Goal: Information Seeking & Learning: Learn about a topic

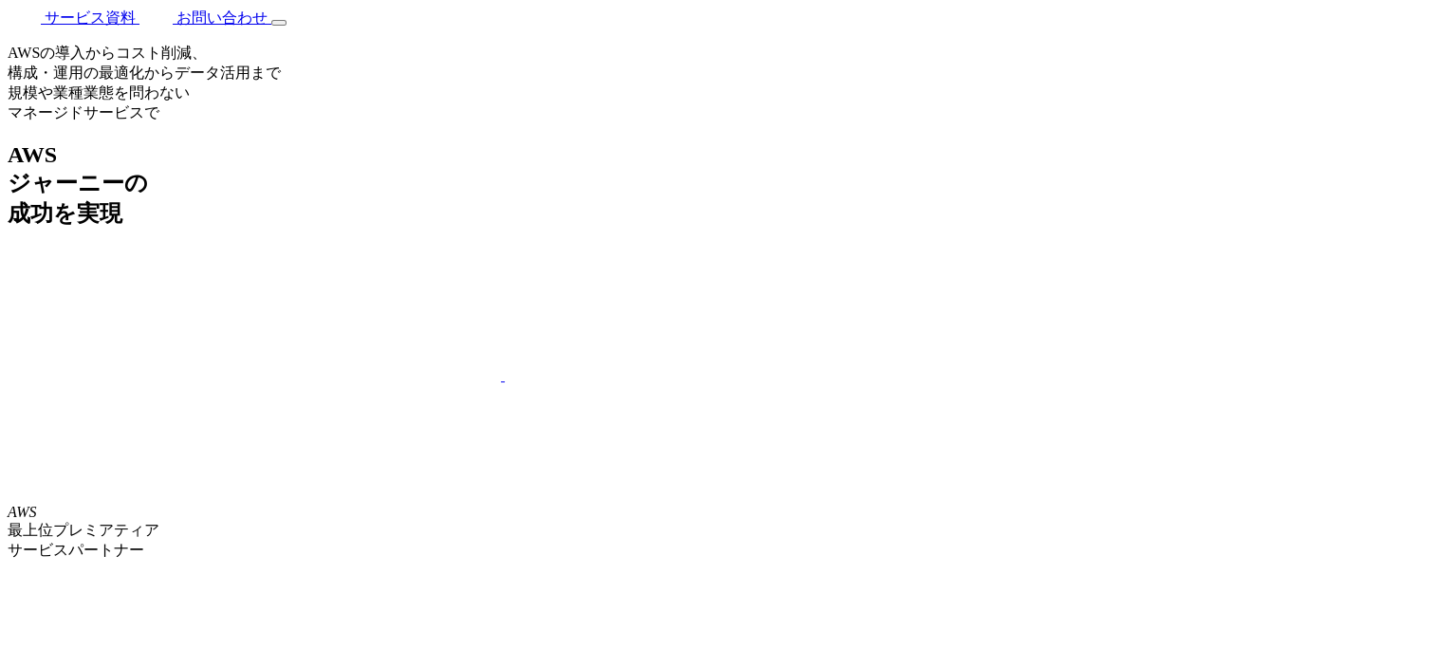
scroll to position [3319, 0]
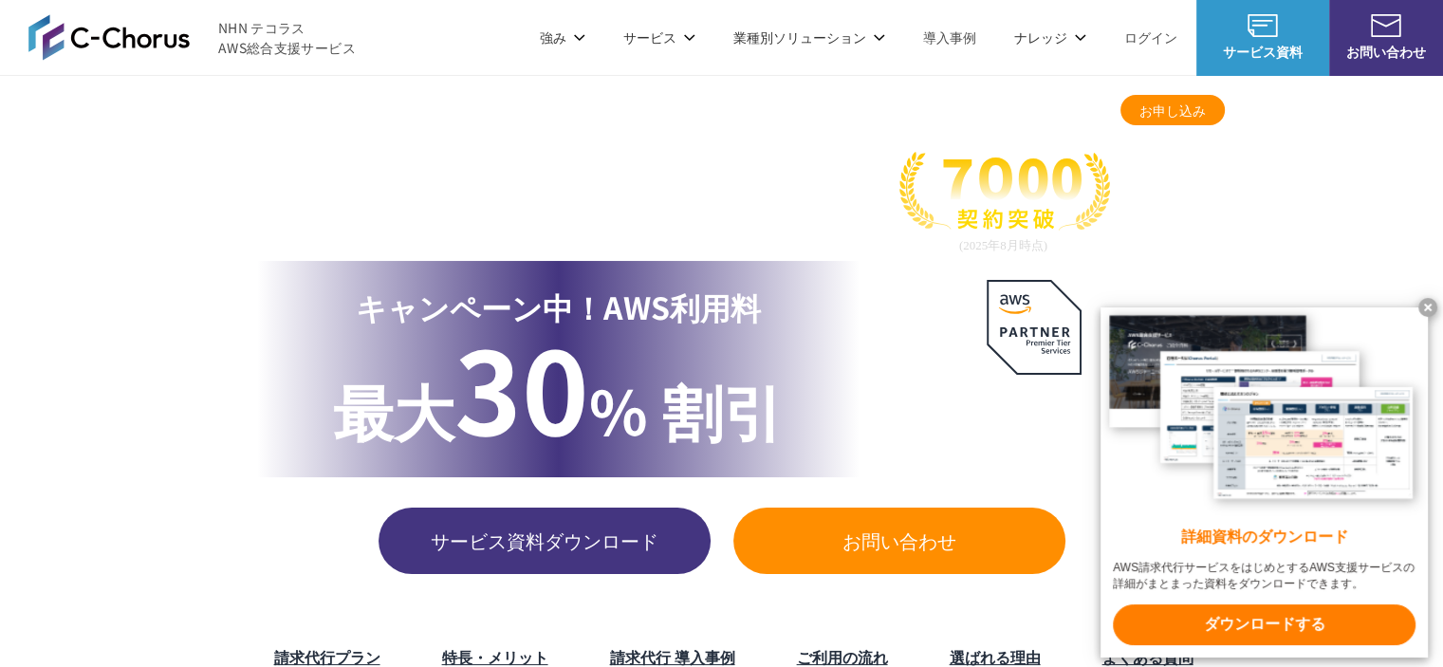
click at [1424, 303] on x-t at bounding box center [1427, 307] width 19 height 19
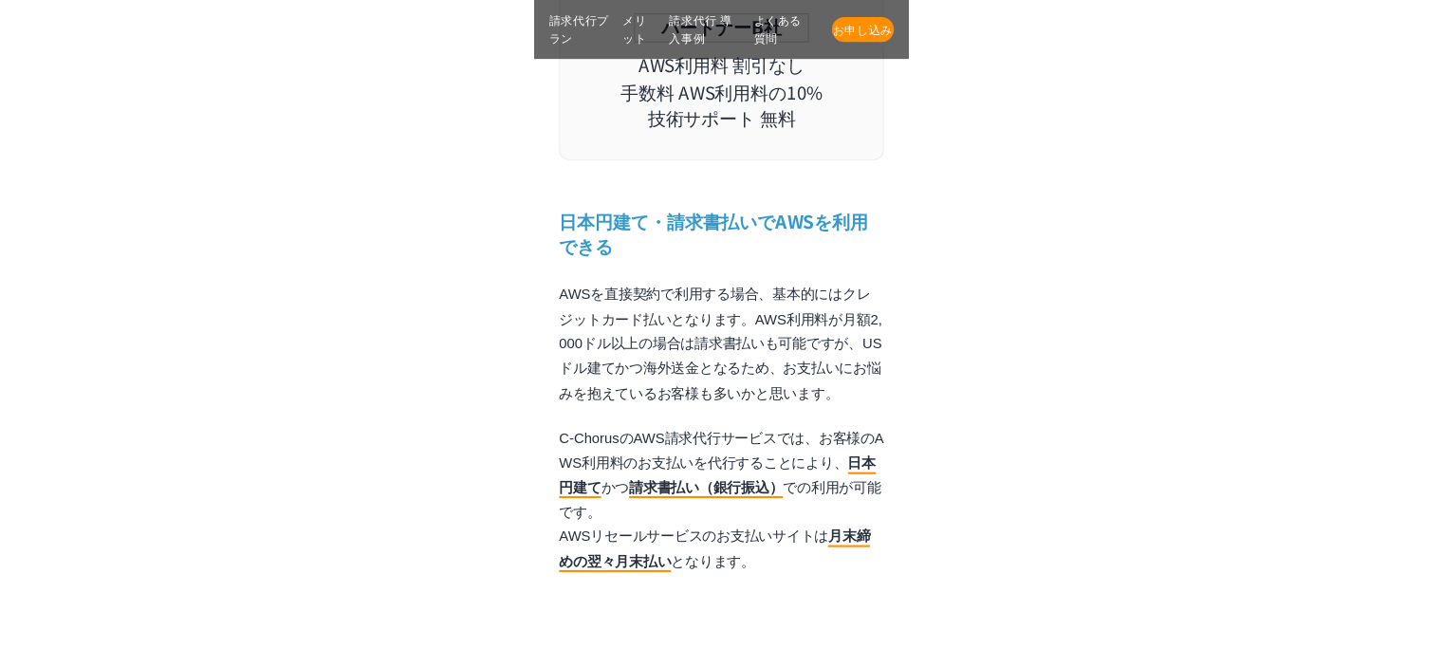
scroll to position [9077, 0]
